Goal: Check status

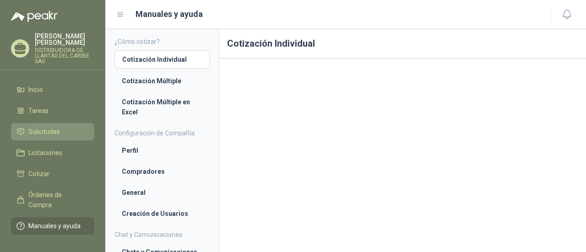
click at [51, 137] on link "Solicitudes" at bounding box center [52, 131] width 83 height 17
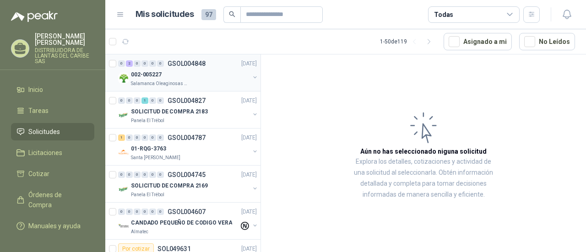
click at [168, 77] on div "002-005227" at bounding box center [190, 74] width 119 height 11
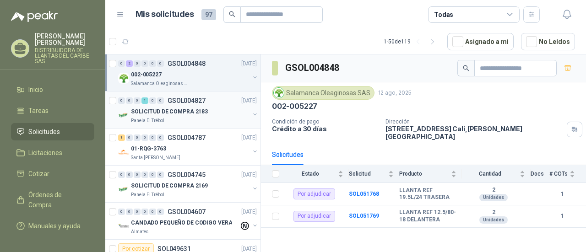
click at [165, 117] on div "Panela El Trébol" at bounding box center [190, 120] width 119 height 7
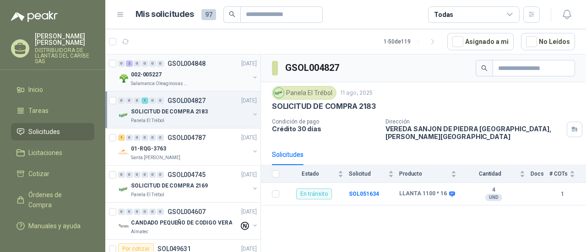
click at [159, 75] on p "002-005227" at bounding box center [146, 75] width 31 height 9
